Goal: Task Accomplishment & Management: Complete application form

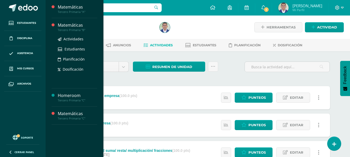
click at [77, 30] on div "Tercero Primaria "B"" at bounding box center [77, 30] width 39 height 4
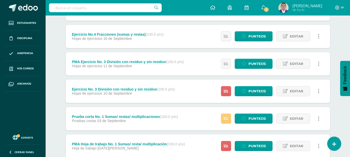
scroll to position [180, 0]
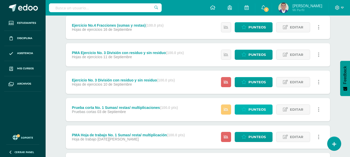
click at [255, 108] on span "Punteos" at bounding box center [257, 110] width 17 height 10
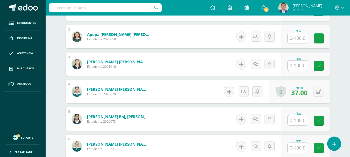
scroll to position [213, 0]
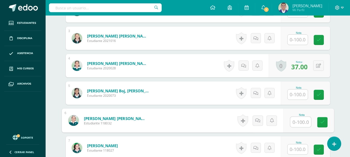
click at [297, 122] on input "text" at bounding box center [300, 122] width 21 height 10
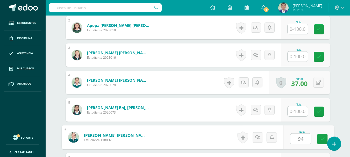
scroll to position [187, 0]
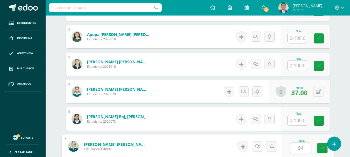
type input "94"
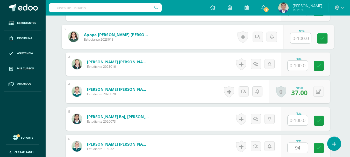
click at [297, 40] on input "text" at bounding box center [300, 38] width 21 height 10
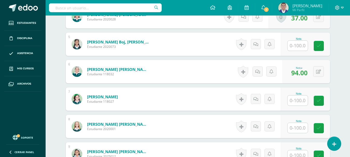
scroll to position [265, 0]
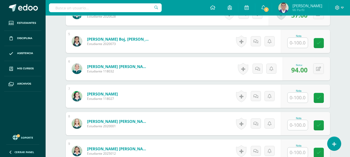
type input "94"
click at [300, 101] on input "text" at bounding box center [298, 98] width 20 height 10
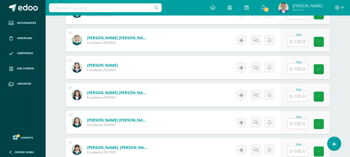
scroll to position [395, 0]
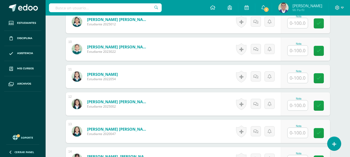
type input "90"
click at [300, 25] on input "text" at bounding box center [298, 23] width 20 height 10
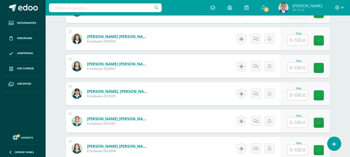
scroll to position [447, 0]
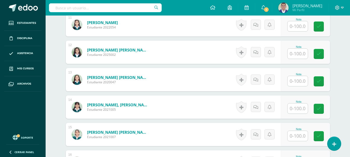
type input "100"
click at [300, 25] on input "text" at bounding box center [300, 26] width 21 height 10
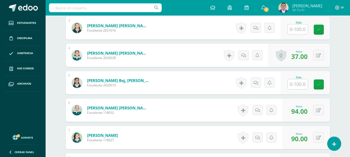
scroll to position [213, 0]
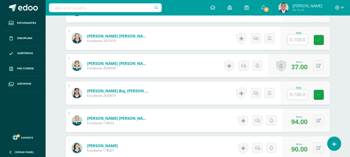
type input "93"
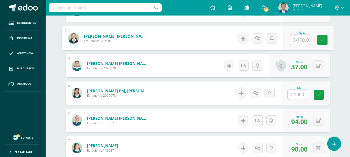
click at [297, 38] on input "text" at bounding box center [300, 40] width 21 height 10
type input "74"
click at [291, 93] on input "text" at bounding box center [298, 95] width 20 height 10
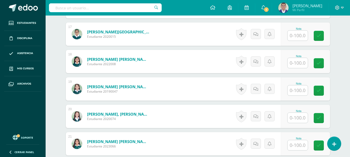
scroll to position [628, 0]
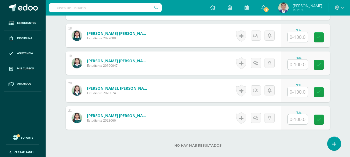
type input "87"
click at [303, 94] on input "text" at bounding box center [298, 92] width 20 height 10
type input "8"
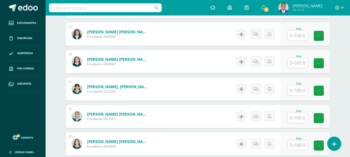
scroll to position [395, 0]
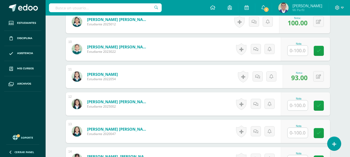
type input "90"
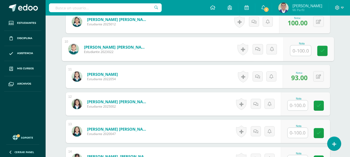
click at [298, 52] on input "text" at bounding box center [300, 51] width 21 height 10
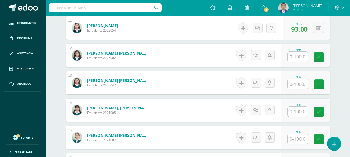
scroll to position [447, 0]
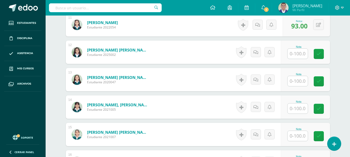
type input "83"
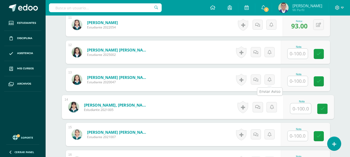
click at [299, 110] on input "text" at bounding box center [300, 109] width 21 height 10
type input "1"
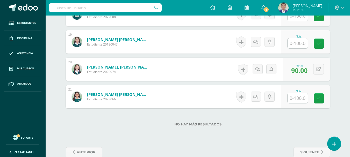
scroll to position [660, 0]
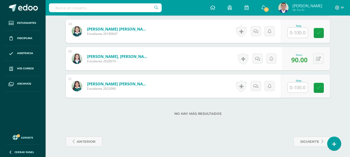
type input "80"
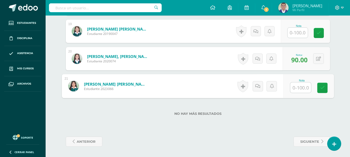
click at [291, 89] on input "text" at bounding box center [300, 88] width 21 height 10
type input "92"
click at [326, 83] on link at bounding box center [322, 88] width 10 height 10
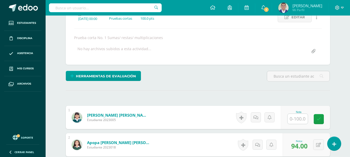
scroll to position [0, 0]
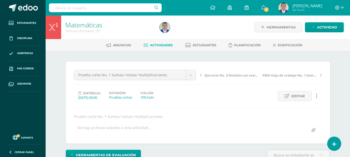
click at [84, 27] on link "Matemáticas" at bounding box center [83, 24] width 37 height 9
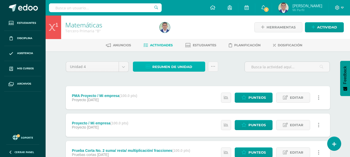
click at [188, 68] on span "Resumen de unidad" at bounding box center [172, 67] width 40 height 10
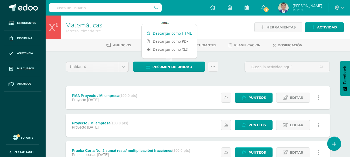
click at [183, 30] on link "Descargar como HTML" at bounding box center [169, 33] width 55 height 8
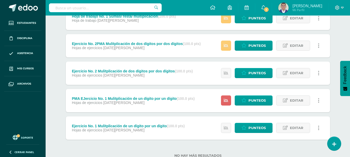
scroll to position [336, 0]
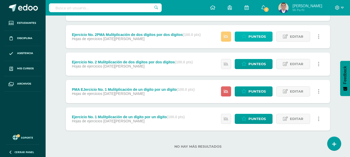
click at [251, 34] on span "Punteos" at bounding box center [257, 37] width 17 height 10
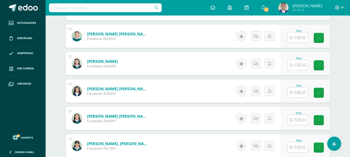
scroll to position [434, 0]
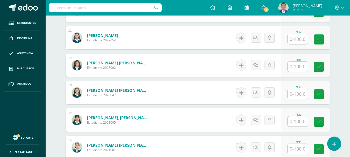
click at [294, 121] on input "text" at bounding box center [298, 122] width 20 height 10
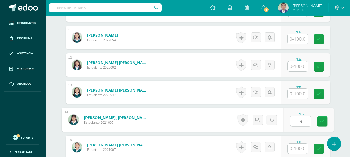
type input "92"
click at [323, 122] on icon at bounding box center [322, 121] width 5 height 4
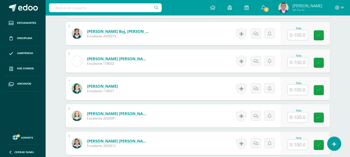
scroll to position [175, 0]
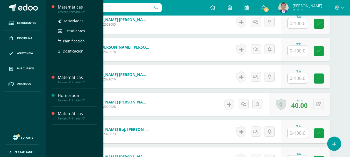
click at [74, 7] on div "Matemáticas" at bounding box center [77, 7] width 39 height 6
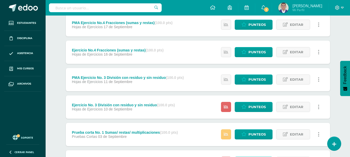
scroll to position [181, 0]
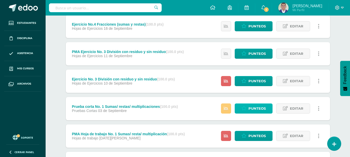
click at [251, 108] on span "Punteos" at bounding box center [257, 109] width 17 height 10
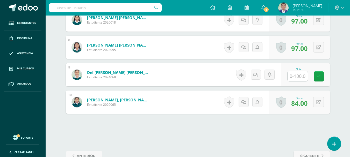
scroll to position [342, 0]
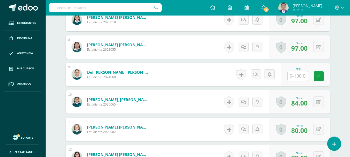
click at [302, 78] on input "text" at bounding box center [298, 76] width 20 height 10
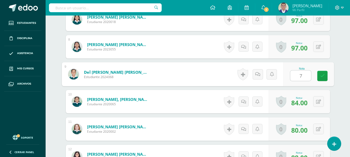
type input "72"
click at [325, 78] on link at bounding box center [322, 76] width 10 height 10
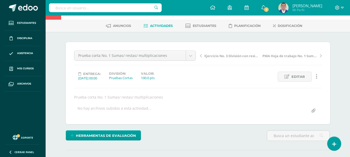
scroll to position [0, 0]
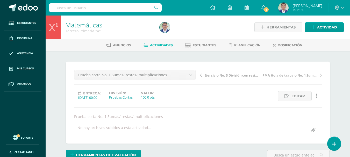
click at [85, 29] on div "Tercero Primaria "A"" at bounding box center [109, 31] width 88 height 5
click at [85, 24] on link "Matemáticas" at bounding box center [83, 24] width 37 height 9
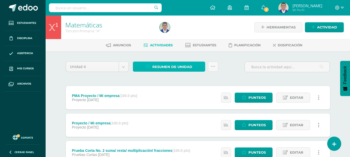
click at [168, 63] on span "Resumen de unidad" at bounding box center [172, 67] width 40 height 10
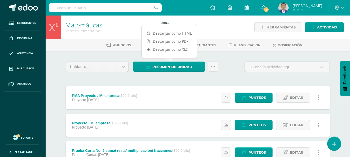
click at [167, 29] on div "Descargar como HTML Descargar como PDF Descargar como XLS" at bounding box center [170, 41] width 56 height 35
click at [167, 34] on link "Descargar como HTML" at bounding box center [169, 33] width 55 height 8
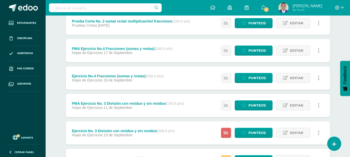
scroll to position [232, 0]
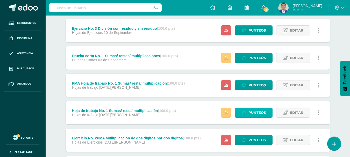
click at [257, 113] on span "Punteos" at bounding box center [257, 113] width 17 height 10
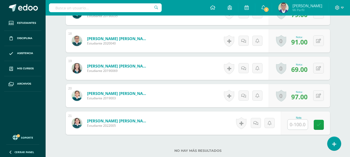
scroll to position [660, 0]
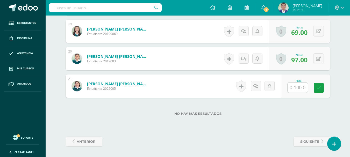
click at [306, 87] on input "text" at bounding box center [298, 88] width 20 height 10
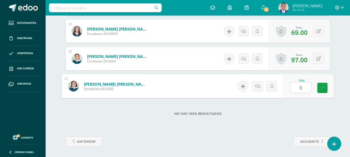
type input "81"
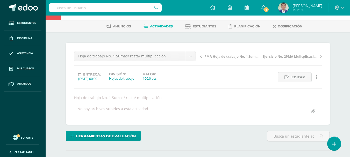
scroll to position [0, 0]
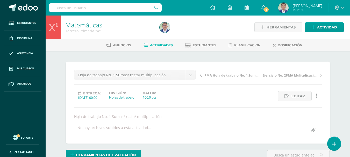
click at [86, 27] on link "Matemáticas" at bounding box center [83, 24] width 37 height 9
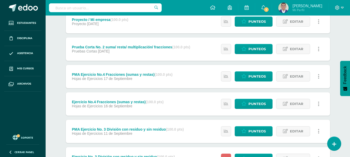
scroll to position [207, 0]
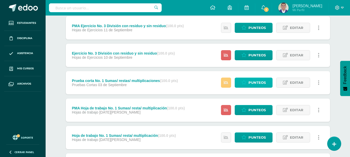
click at [254, 82] on span "Punteos" at bounding box center [257, 83] width 17 height 10
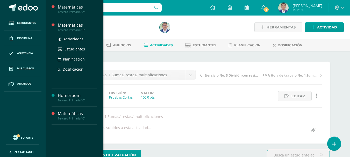
click at [73, 30] on div "Tercero Primaria "B"" at bounding box center [77, 30] width 39 height 4
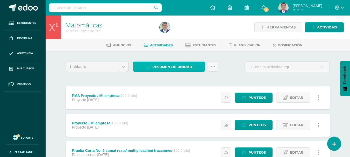
click at [174, 66] on span "Resumen de unidad" at bounding box center [172, 67] width 40 height 10
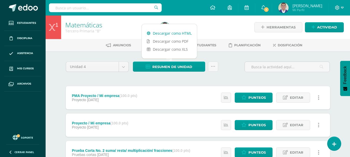
click at [165, 33] on link "Descargar como HTML" at bounding box center [169, 33] width 55 height 8
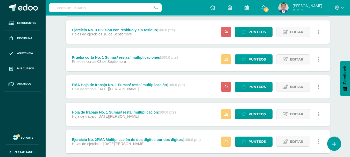
scroll to position [233, 0]
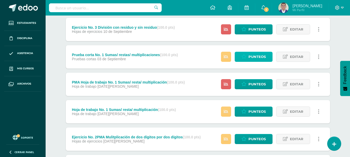
click at [256, 54] on span "Punteos" at bounding box center [257, 57] width 17 height 10
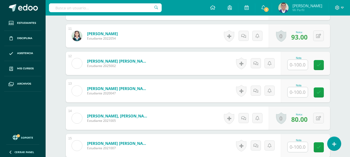
scroll to position [368, 0]
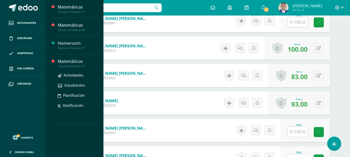
click at [77, 65] on div "Tercero Primaria "C"" at bounding box center [77, 67] width 39 height 4
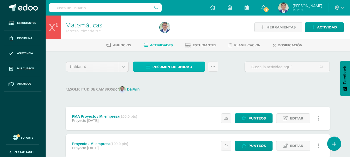
click at [186, 64] on span "Resumen de unidad" at bounding box center [172, 67] width 40 height 10
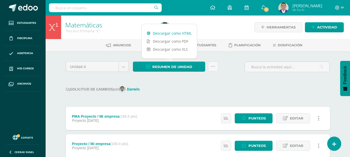
click at [170, 33] on link "Descargar como HTML" at bounding box center [169, 33] width 55 height 8
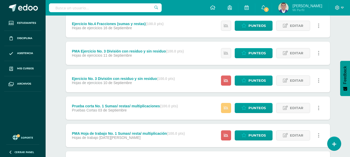
scroll to position [253, 0]
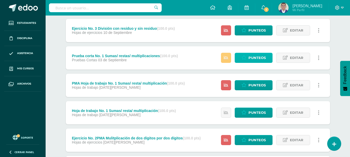
click at [249, 54] on span "Punteos" at bounding box center [257, 58] width 17 height 10
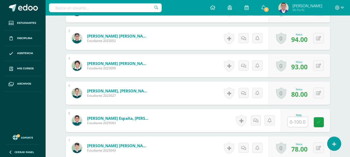
scroll to position [238, 0]
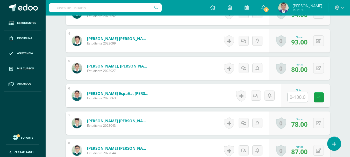
click at [302, 98] on input "text" at bounding box center [298, 97] width 20 height 10
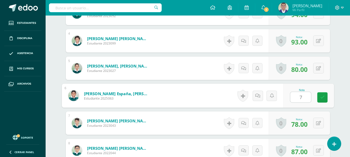
type input "72"
click at [320, 99] on icon at bounding box center [322, 97] width 5 height 4
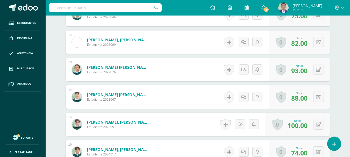
scroll to position [419, 0]
